Goal: Complete application form

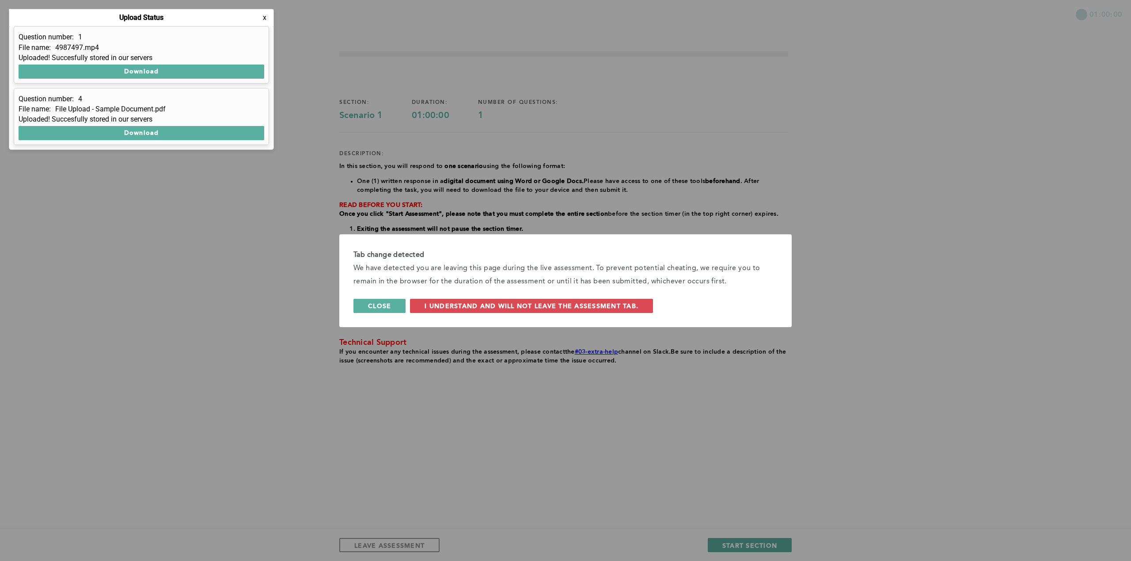
click at [394, 304] on button "Close" at bounding box center [380, 306] width 52 height 14
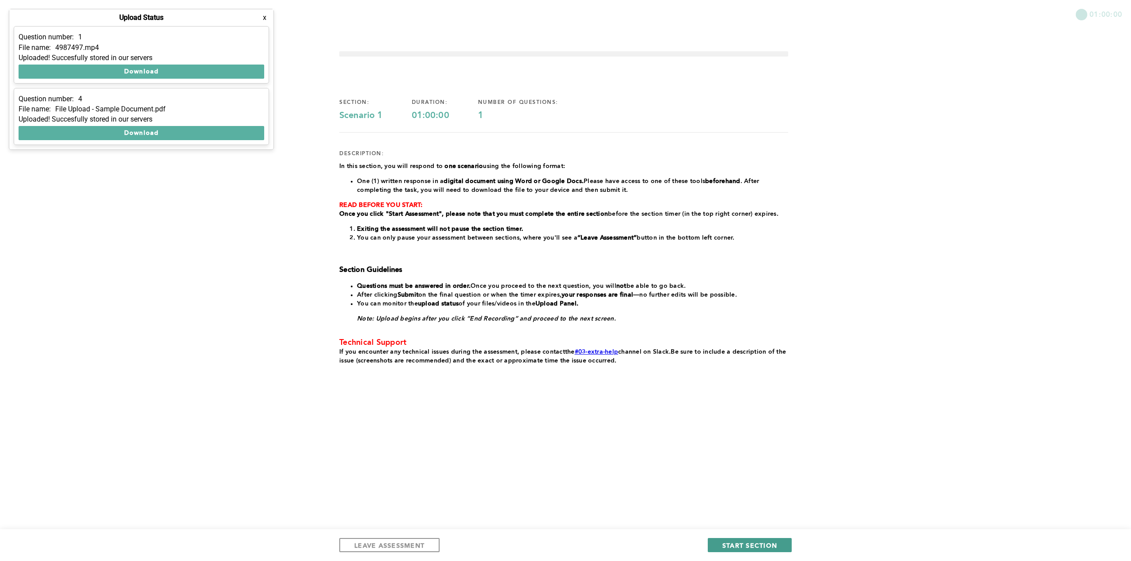
click at [735, 541] on button "START SECTION" at bounding box center [750, 545] width 84 height 14
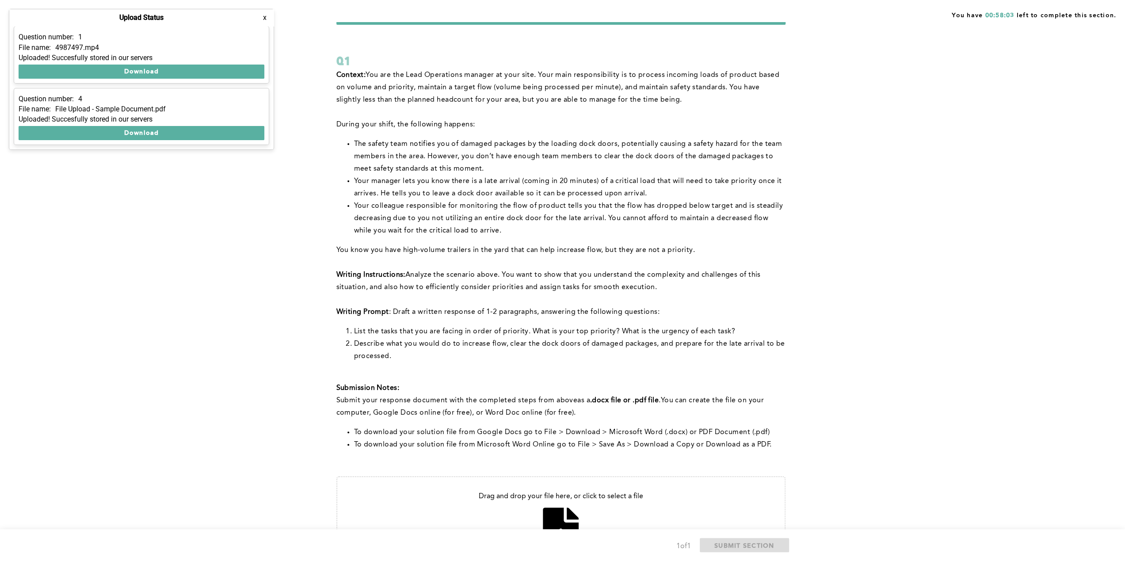
scroll to position [44, 0]
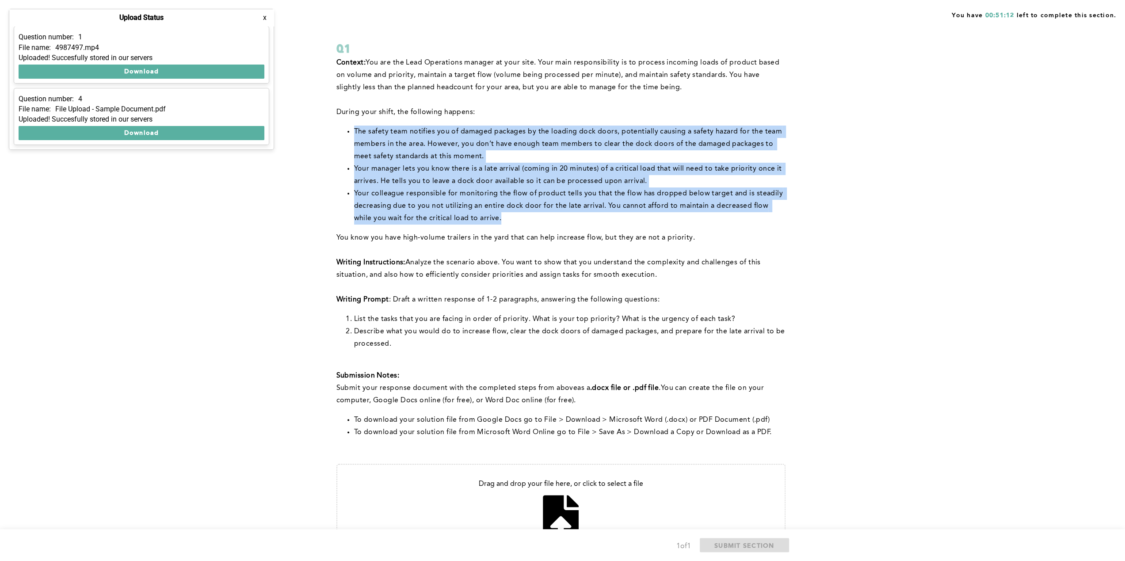
drag, startPoint x: 481, startPoint y: 220, endPoint x: 353, endPoint y: 132, distance: 154.8
click at [353, 132] on ul "The safety team notifies you of damaged packages by the loading dock doors, pot…" at bounding box center [560, 175] width 449 height 99
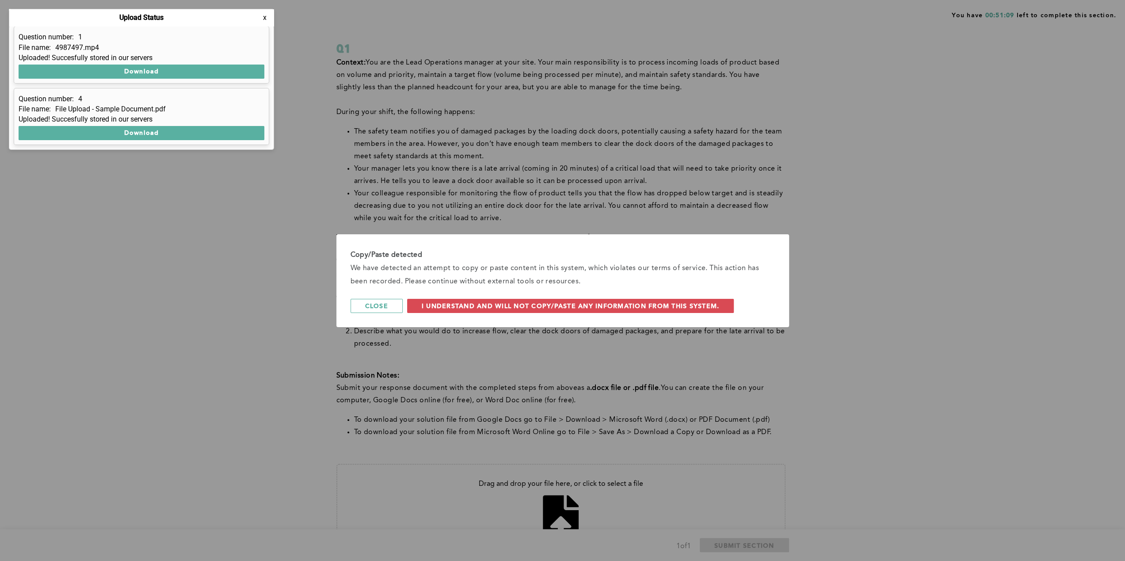
click at [501, 221] on div "Copy/Paste detected We have detected an attempt to copy or paste content in thi…" at bounding box center [562, 280] width 1125 height 561
click at [374, 302] on span "Close" at bounding box center [376, 305] width 23 height 8
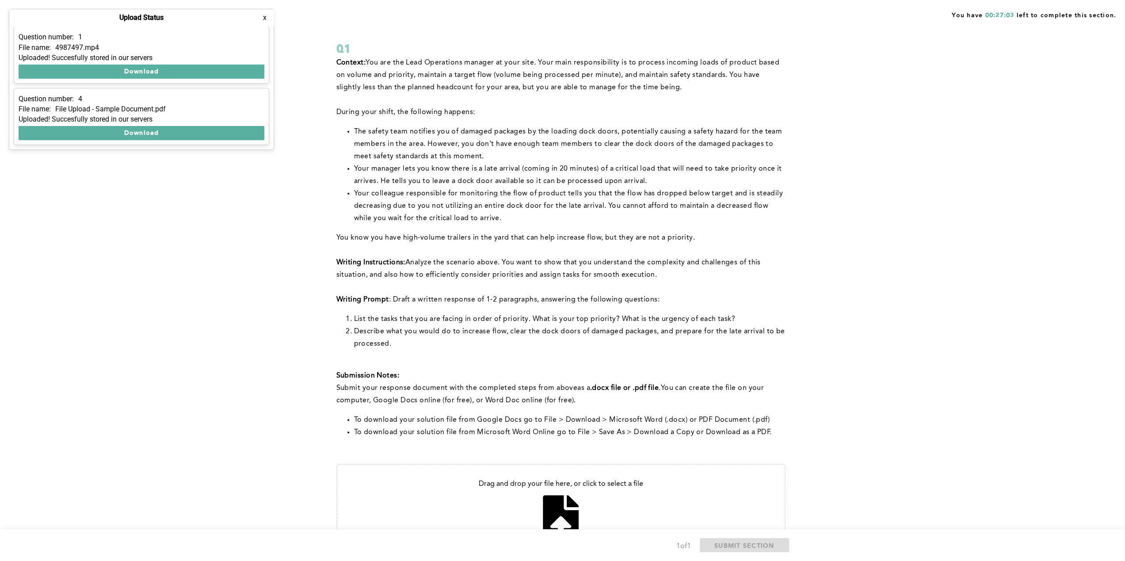
scroll to position [113, 0]
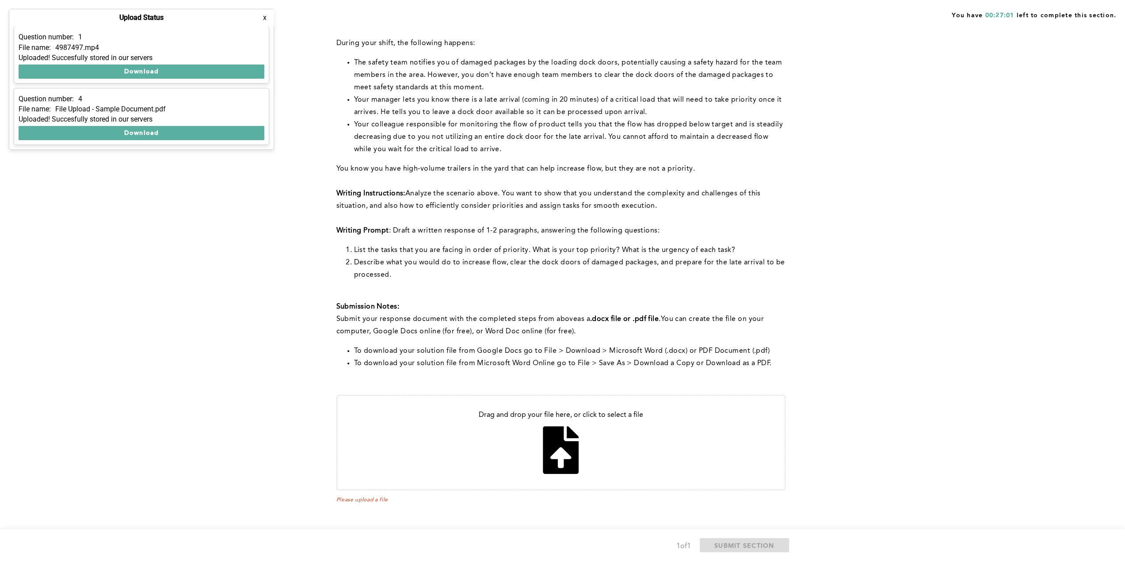
click at [567, 448] on input "file" at bounding box center [560, 443] width 447 height 94
type input "C:\fakepath\Prioritizing Tasks and Managing Urgency During a Challenging Shift …"
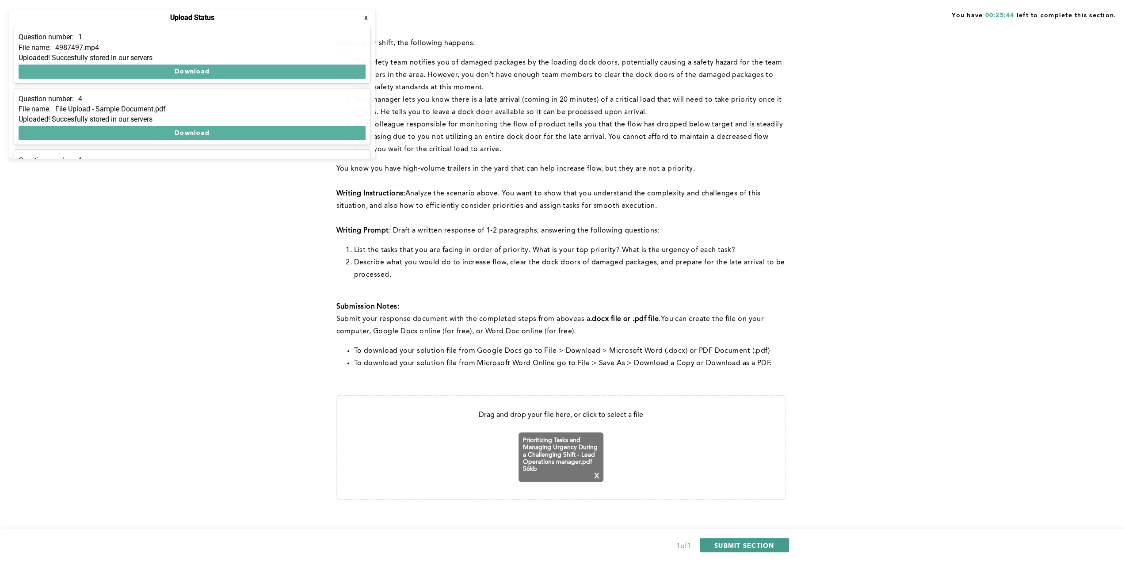
click at [731, 543] on span "SUBMIT SECTION" at bounding box center [744, 545] width 60 height 8
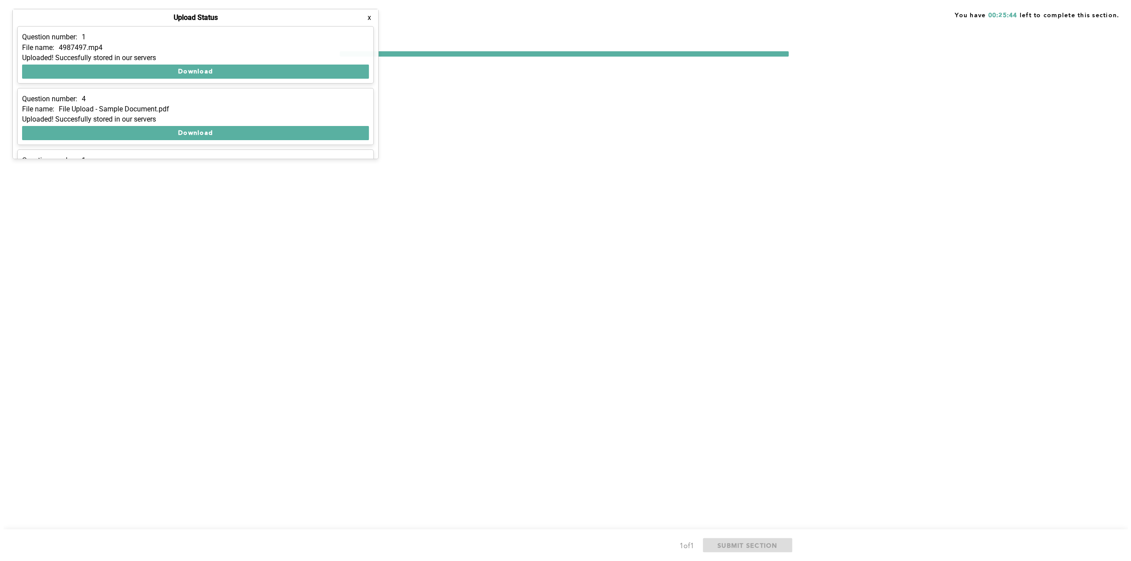
scroll to position [0, 0]
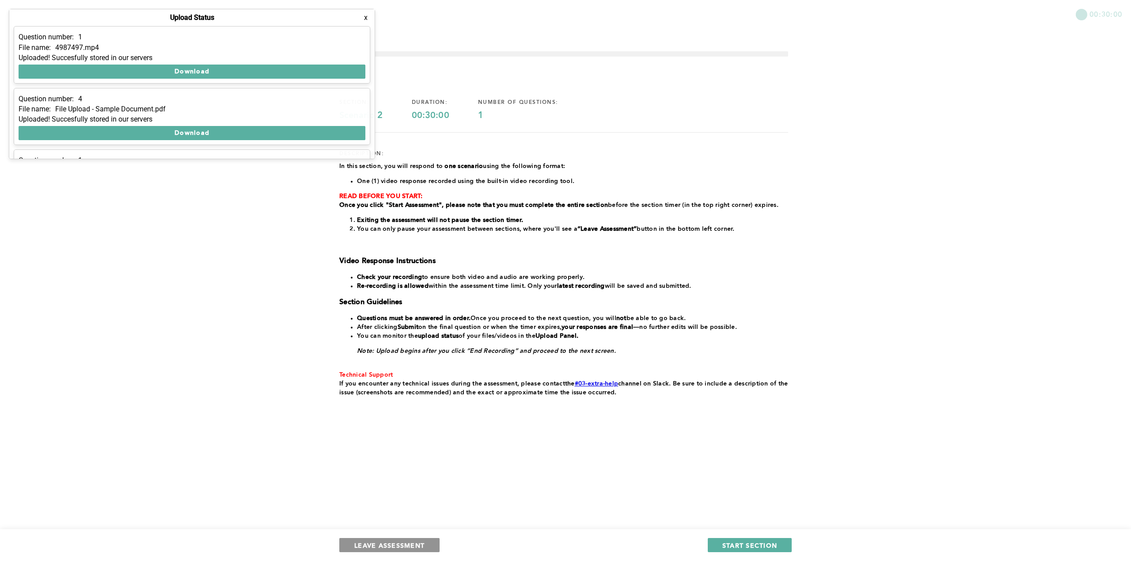
click at [378, 544] on span "LEAVE ASSESSMENT" at bounding box center [389, 545] width 70 height 8
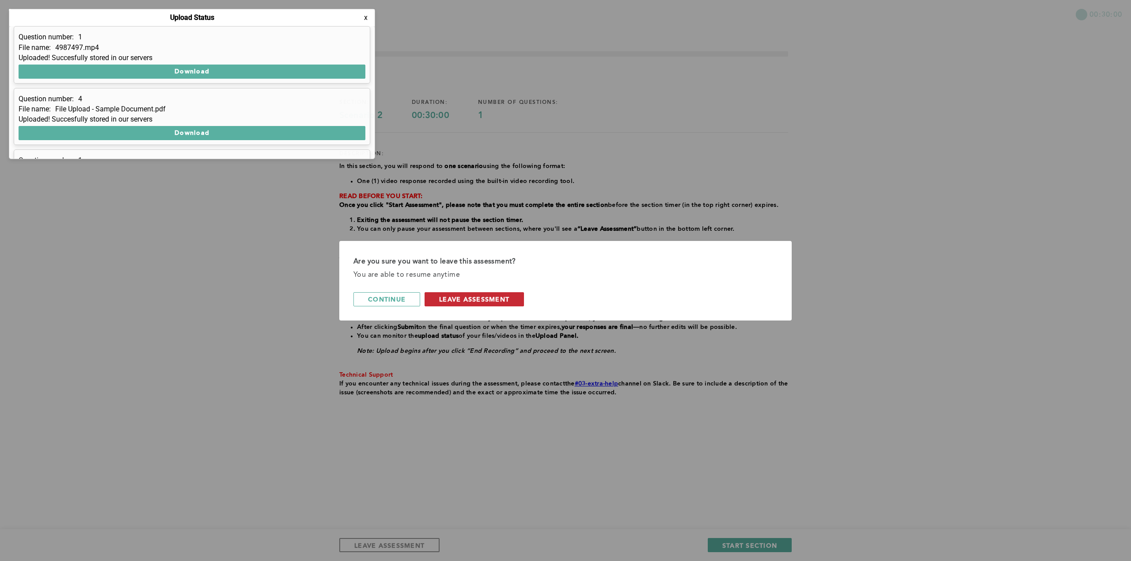
click at [454, 298] on span "leave assessment" at bounding box center [474, 299] width 70 height 8
